Goal: Leave review/rating: Share an evaluation or opinion about a product, service, or content

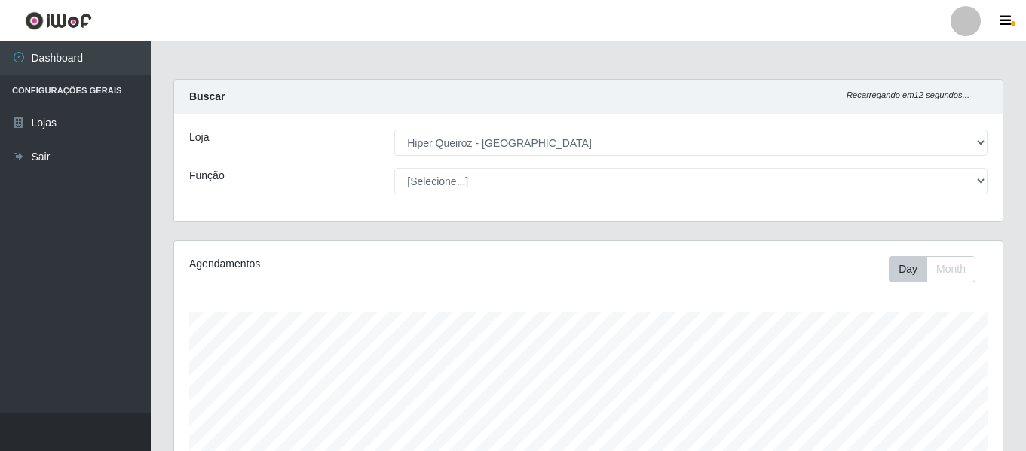
select select "497"
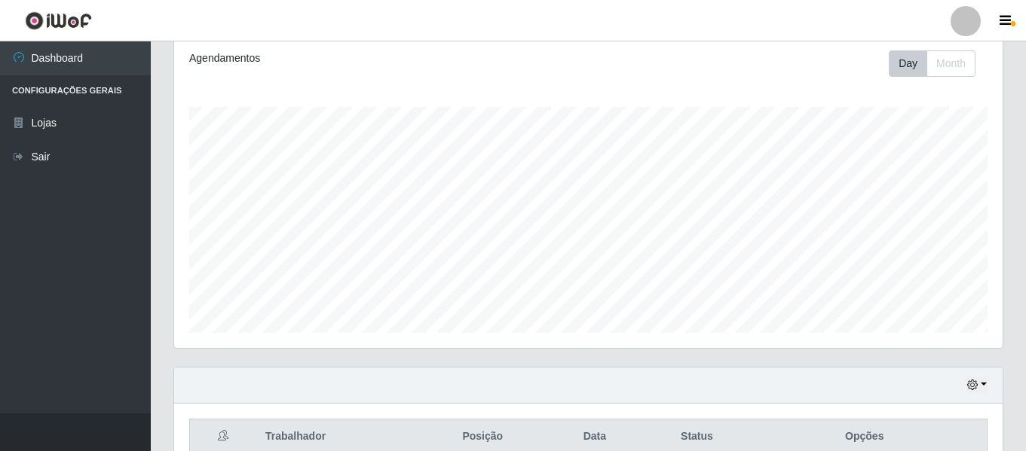
scroll to position [313, 828]
click at [13, 258] on ul "Dashboard Configurações Gerais Lojas Sair" at bounding box center [75, 227] width 151 height 372
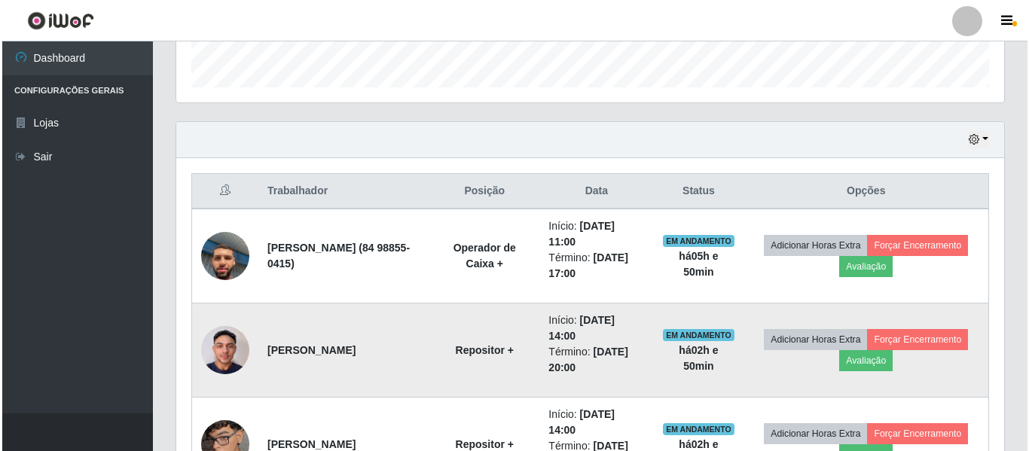
scroll to position [451, 0]
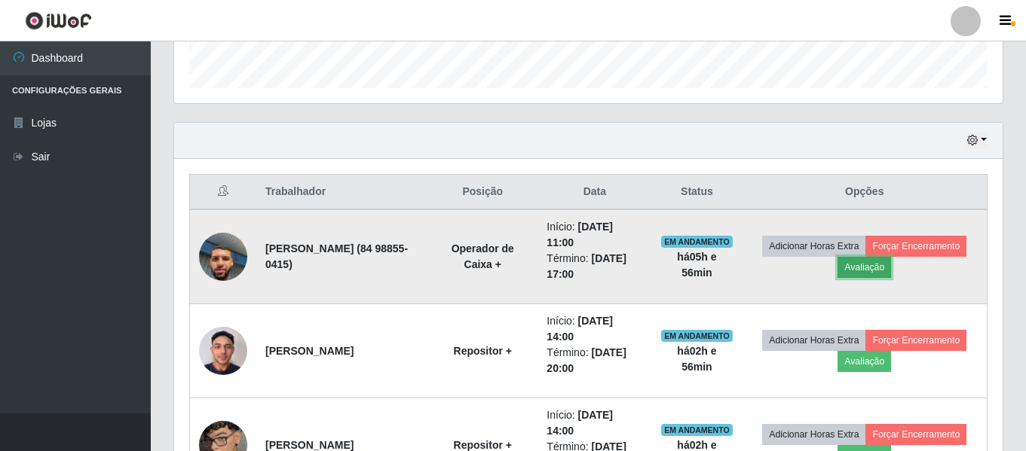
click at [891, 274] on button "Avaliação" at bounding box center [864, 267] width 54 height 21
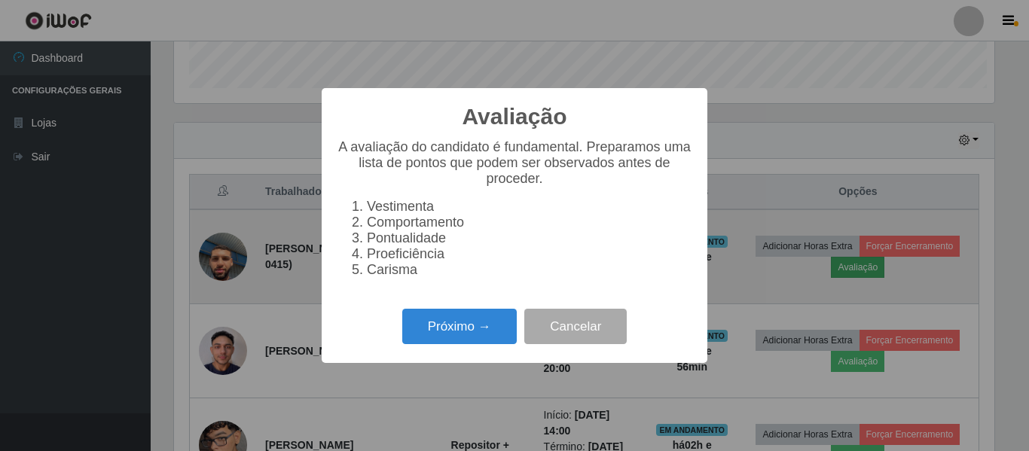
scroll to position [313, 821]
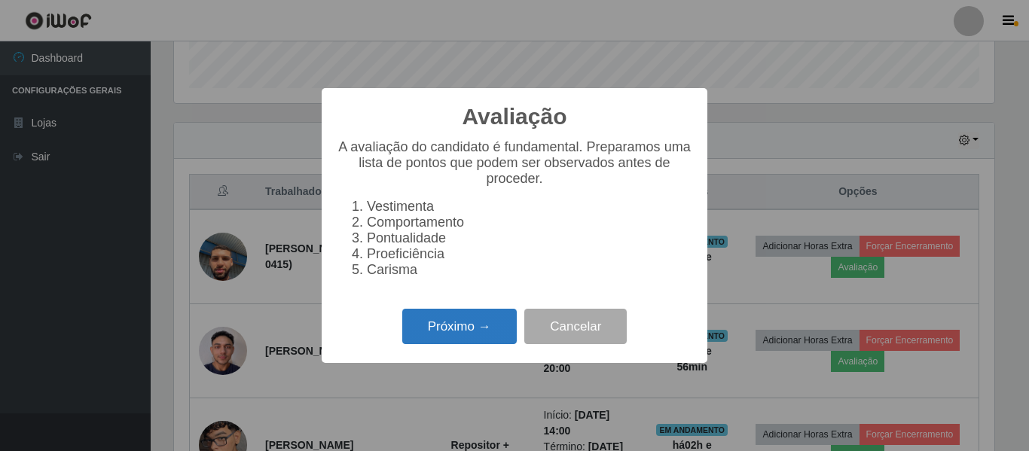
click at [428, 331] on button "Próximo →" at bounding box center [459, 326] width 115 height 35
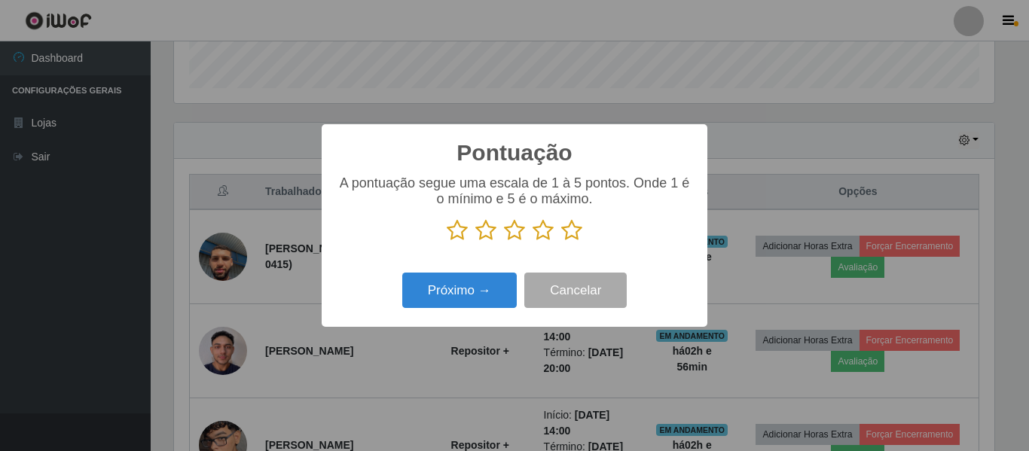
click at [575, 234] on icon at bounding box center [571, 230] width 21 height 23
click at [561, 242] on input "radio" at bounding box center [561, 242] width 0 height 0
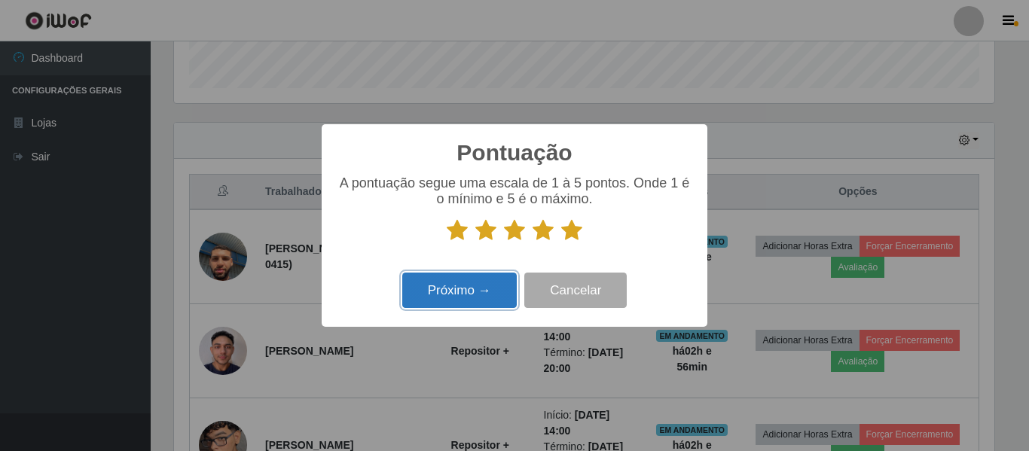
click at [444, 295] on button "Próximo →" at bounding box center [459, 290] width 115 height 35
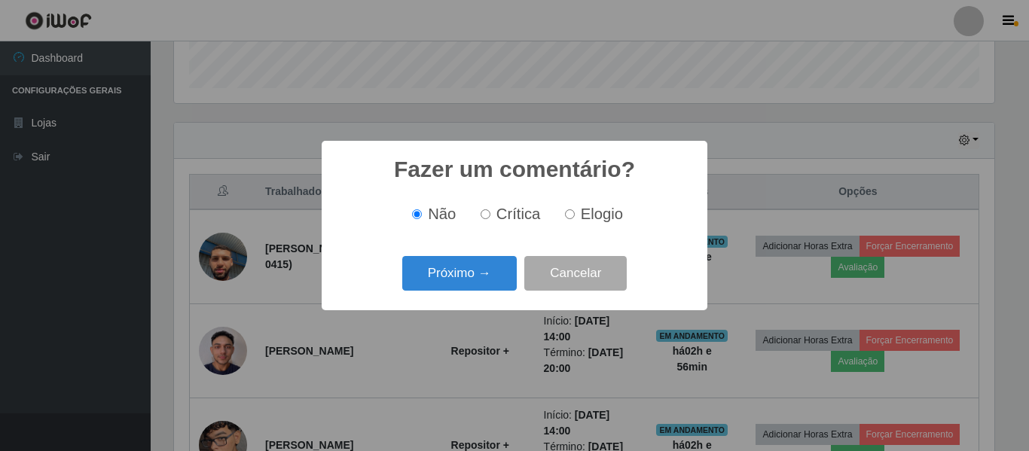
click at [592, 213] on span "Elogio" at bounding box center [602, 214] width 42 height 17
click at [575, 213] on input "Elogio" at bounding box center [570, 215] width 10 height 10
radio input "true"
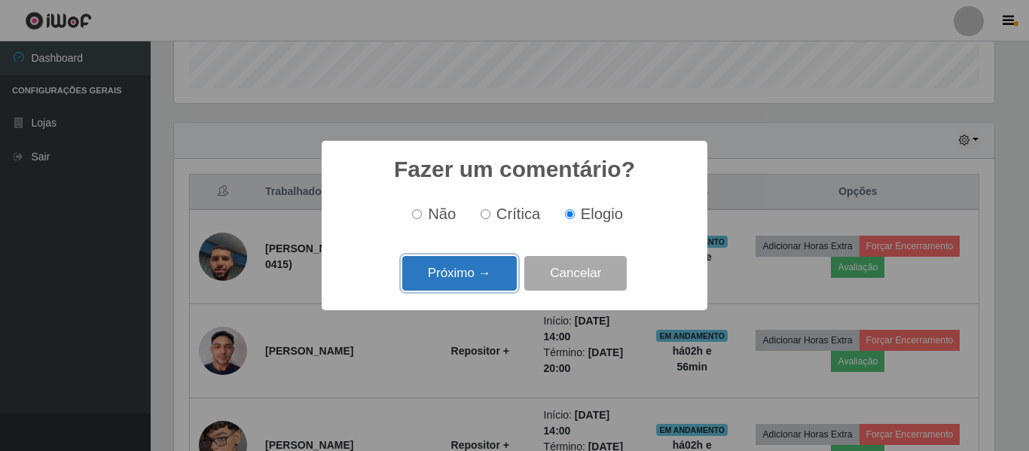
click at [484, 275] on button "Próximo →" at bounding box center [459, 273] width 115 height 35
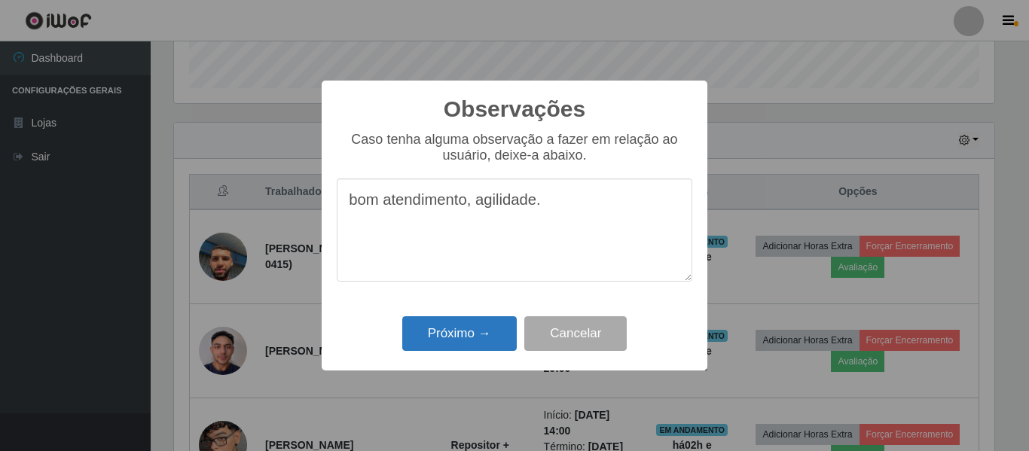
type textarea "bom atendimento, agilidade."
click at [484, 335] on button "Próximo →" at bounding box center [459, 334] width 115 height 35
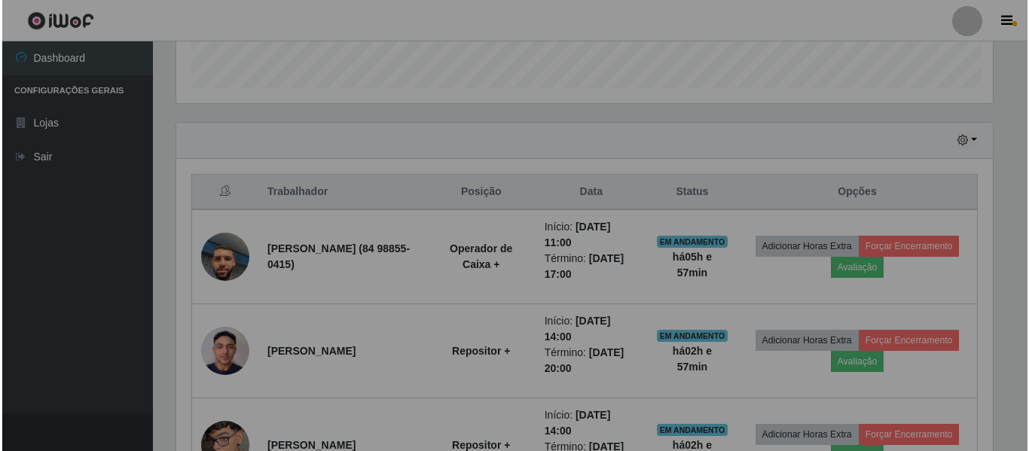
scroll to position [313, 828]
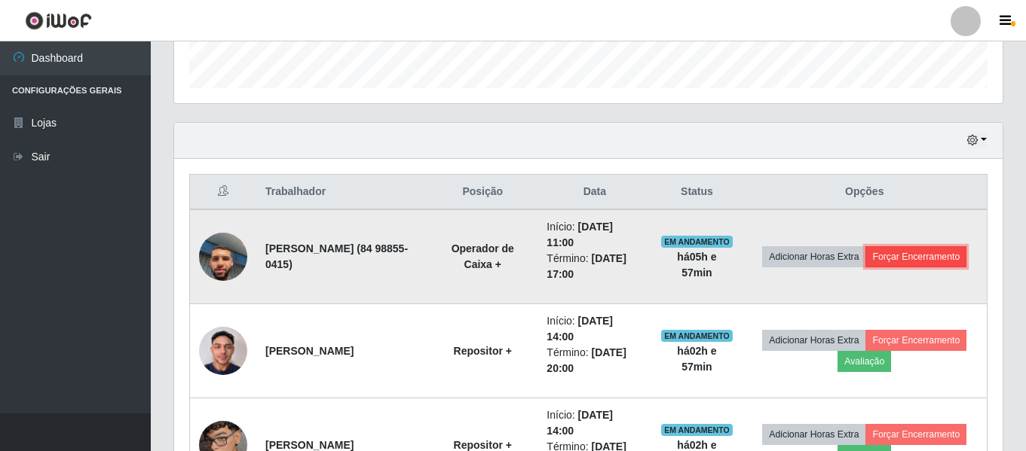
click at [865, 268] on button "Forçar Encerramento" at bounding box center [915, 256] width 101 height 21
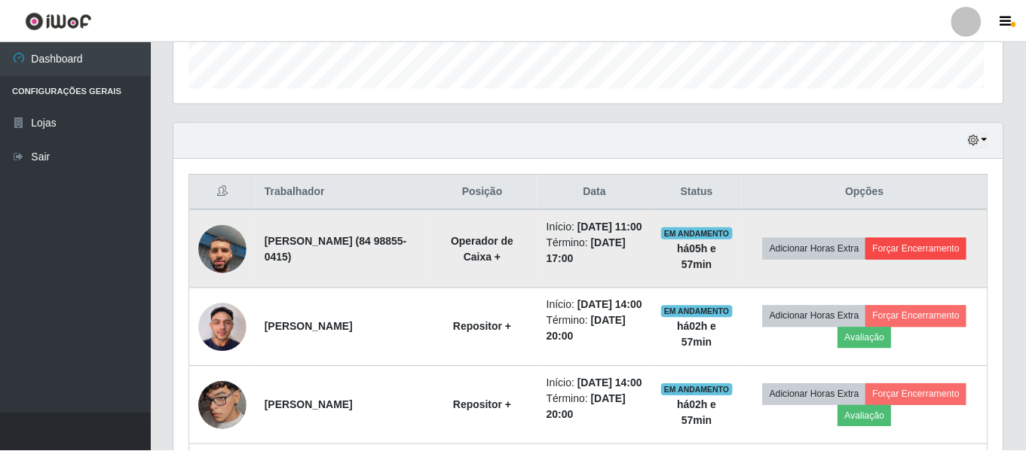
scroll to position [313, 821]
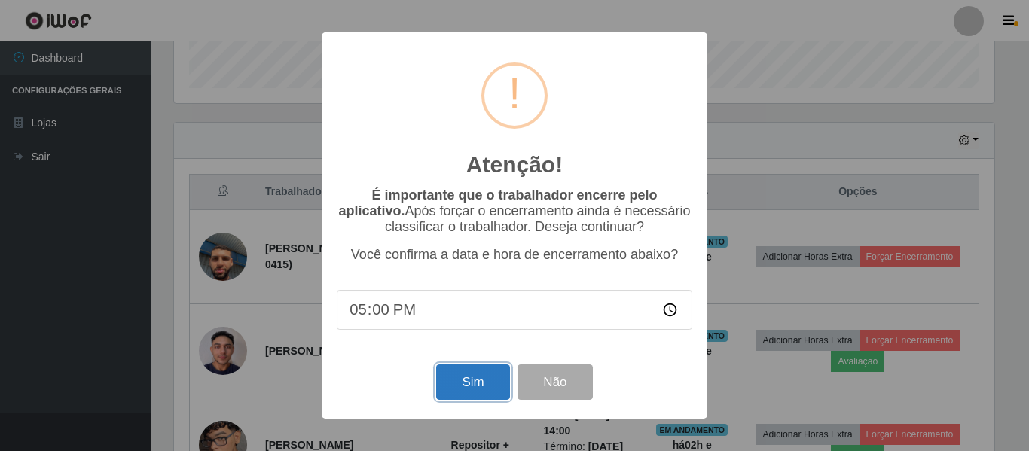
click at [462, 390] on button "Sim" at bounding box center [472, 382] width 73 height 35
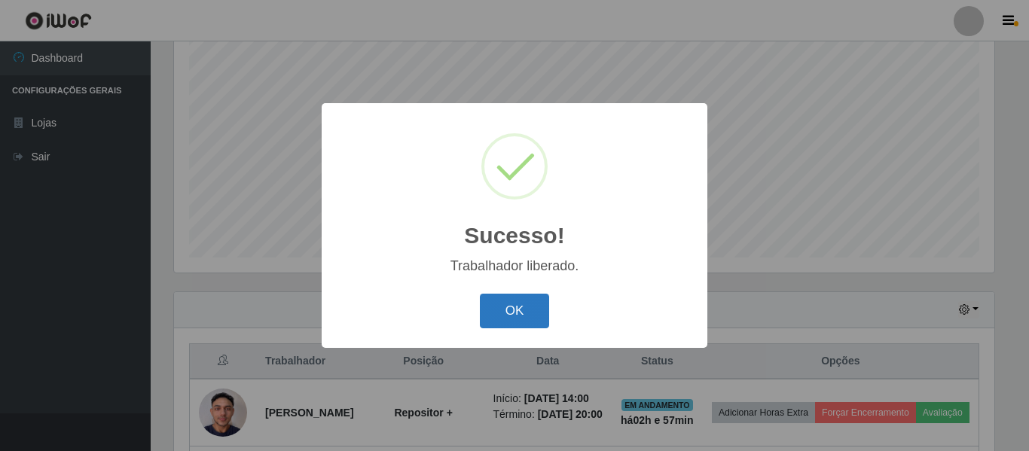
click at [516, 323] on button "OK" at bounding box center [515, 311] width 70 height 35
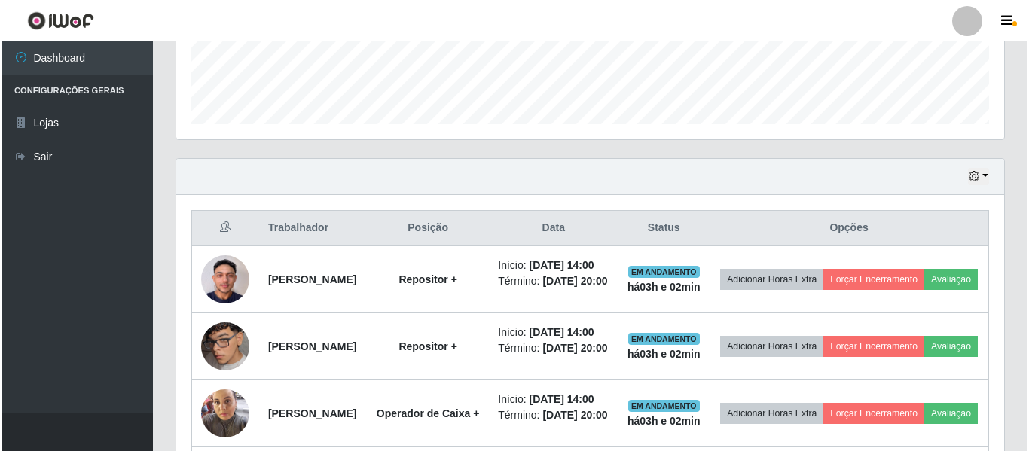
scroll to position [432, 0]
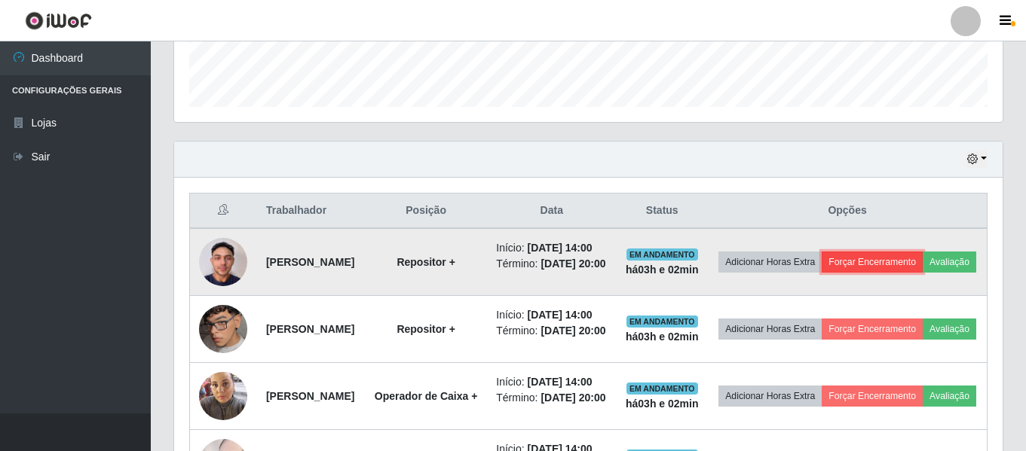
click at [922, 268] on button "Forçar Encerramento" at bounding box center [871, 262] width 101 height 21
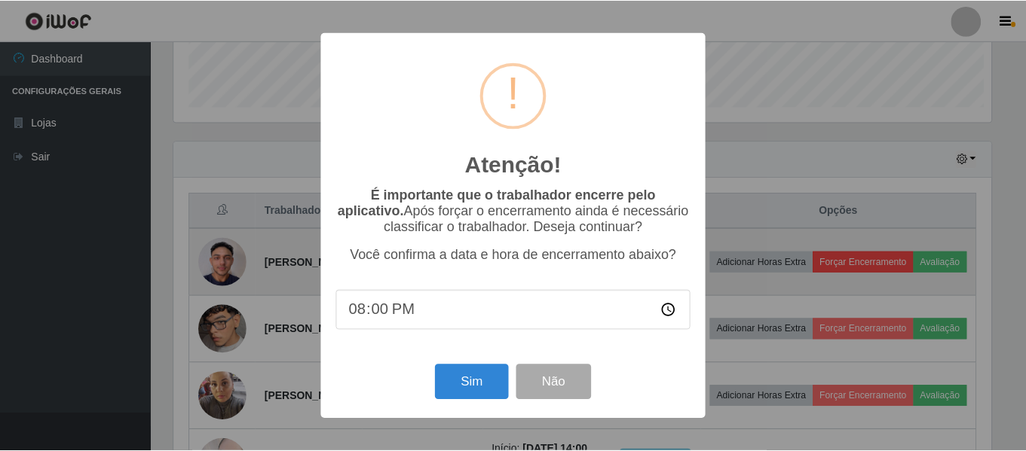
scroll to position [313, 821]
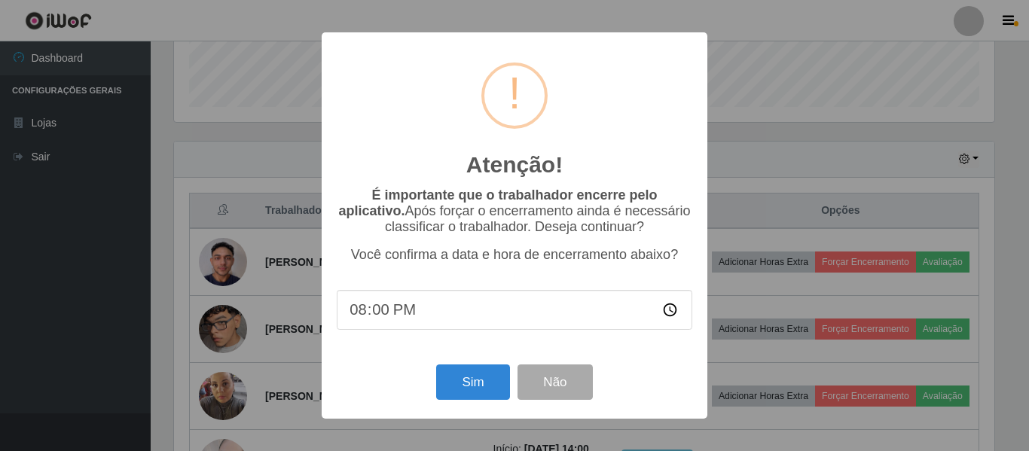
click at [503, 310] on input "20:00" at bounding box center [515, 310] width 356 height 40
type input "17:02"
click at [469, 387] on button "Sim" at bounding box center [472, 382] width 73 height 35
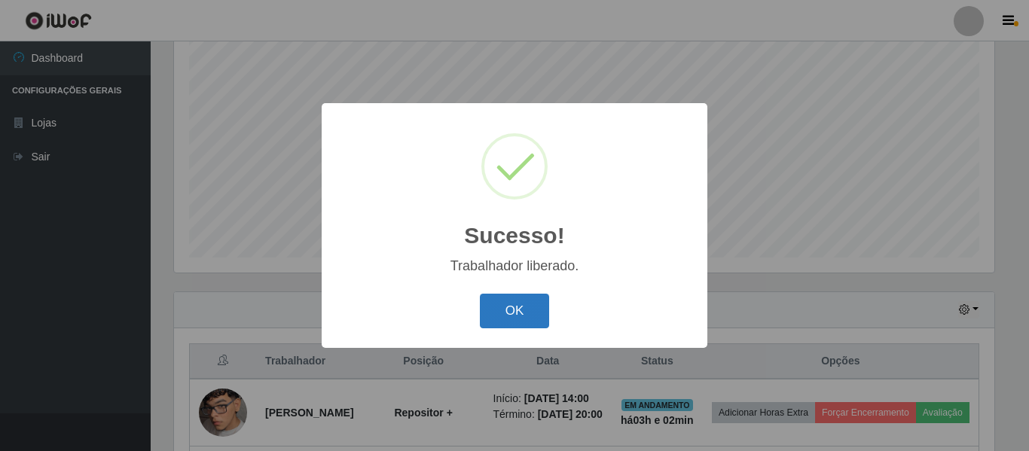
click at [546, 308] on button "OK" at bounding box center [515, 311] width 70 height 35
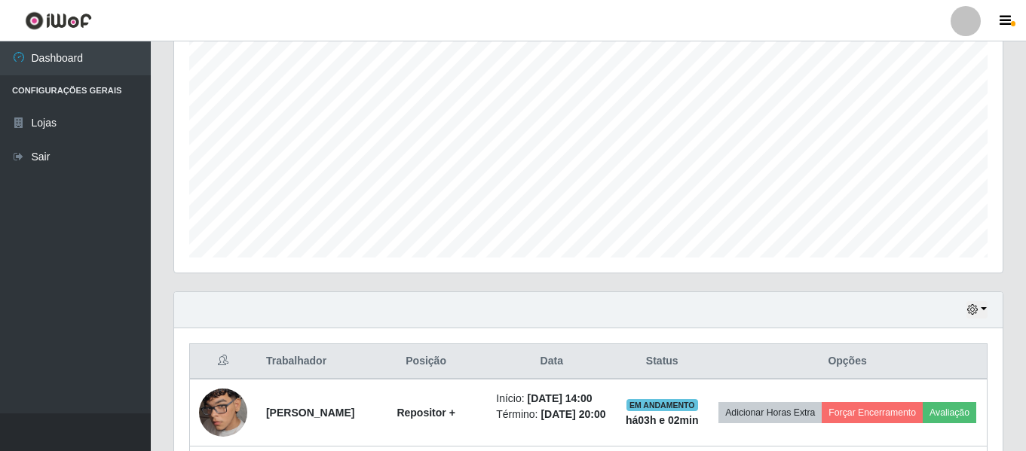
scroll to position [313, 828]
click at [831, 280] on div "Agendamentos Day Month 09/08 Agendamentos 18" at bounding box center [588, 125] width 852 height 332
